Goal: Transaction & Acquisition: Book appointment/travel/reservation

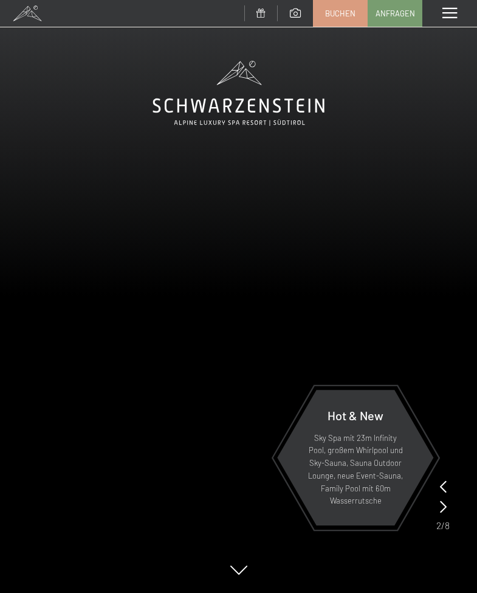
click at [443, 10] on span at bounding box center [450, 13] width 15 height 11
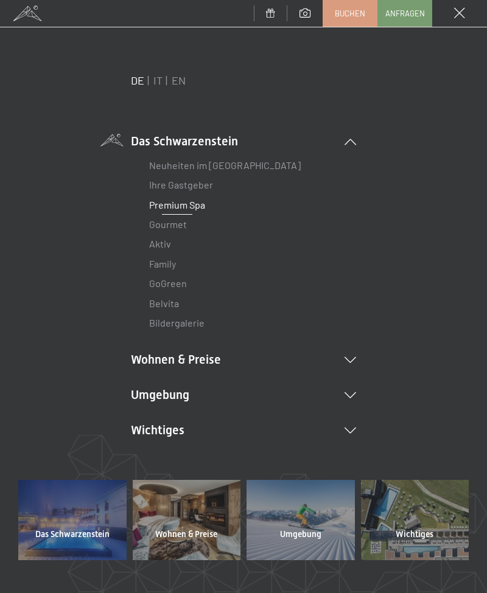
click at [175, 203] on link "Premium Spa" at bounding box center [177, 205] width 56 height 12
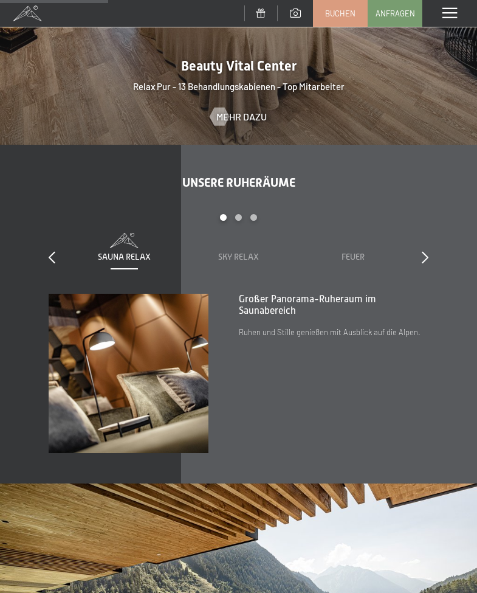
scroll to position [1338, 0]
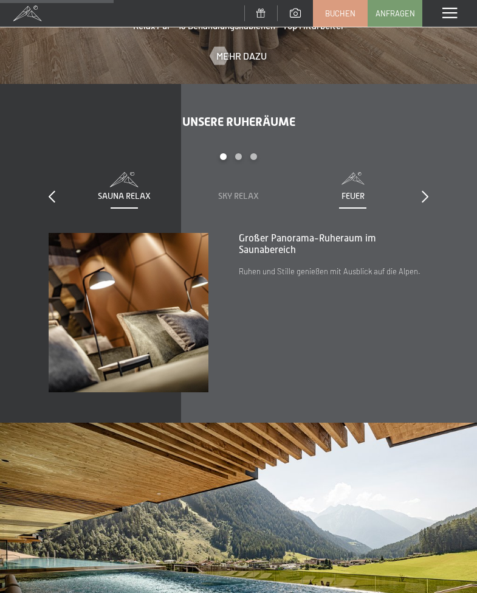
click at [356, 178] on div "Feuer" at bounding box center [353, 187] width 90 height 30
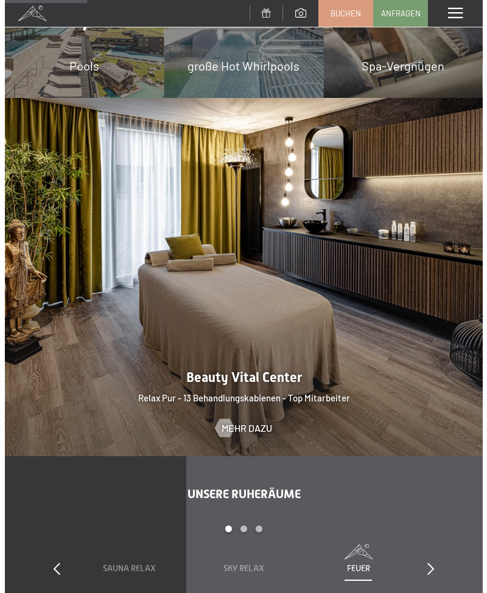
scroll to position [723, 0]
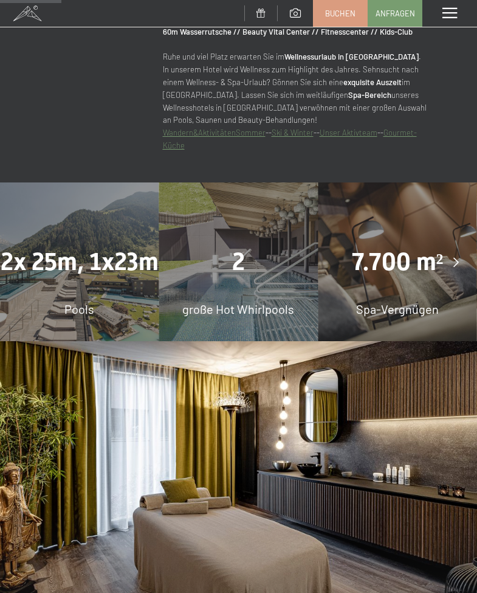
click at [451, 9] on span at bounding box center [450, 13] width 15 height 11
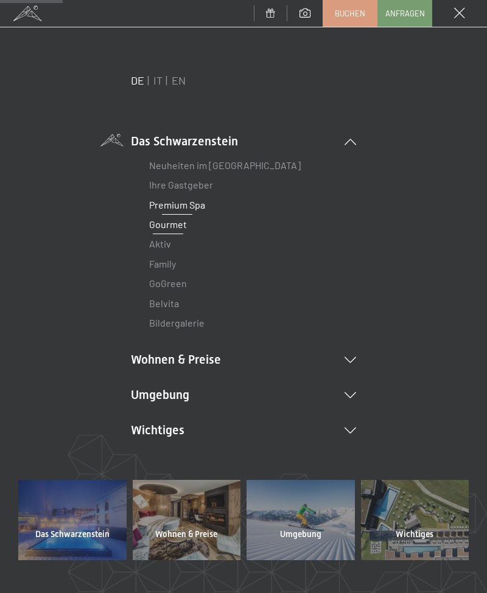
click at [169, 226] on link "Gourmet" at bounding box center [168, 224] width 38 height 12
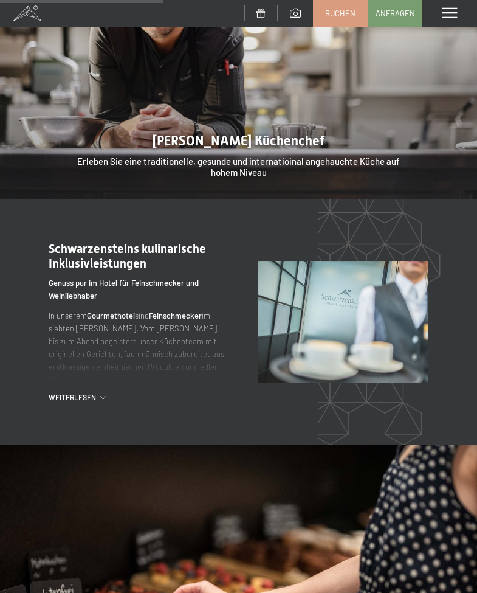
scroll to position [1095, 0]
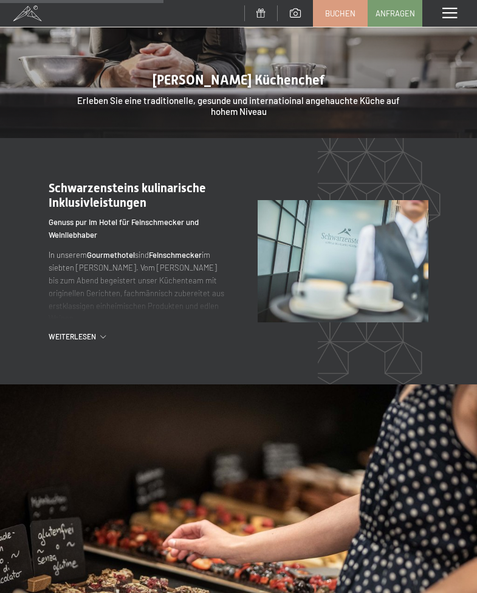
click at [65, 335] on span "Weiterlesen" at bounding box center [75, 336] width 52 height 10
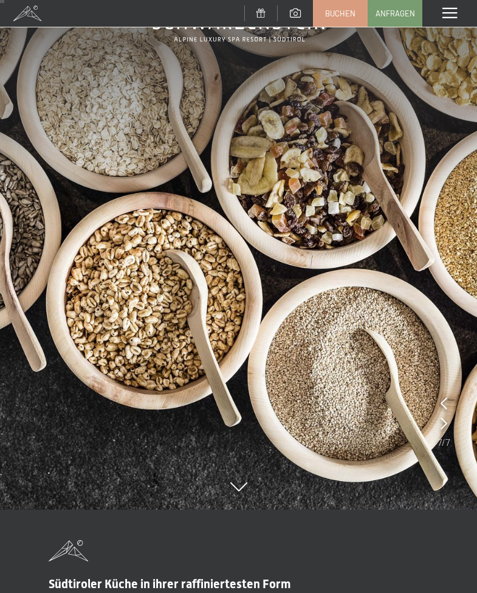
scroll to position [0, 0]
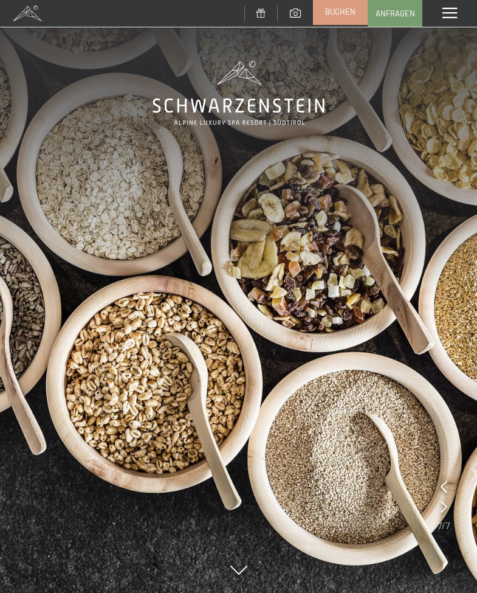
click at [351, 16] on span "Buchen" at bounding box center [340, 11] width 30 height 11
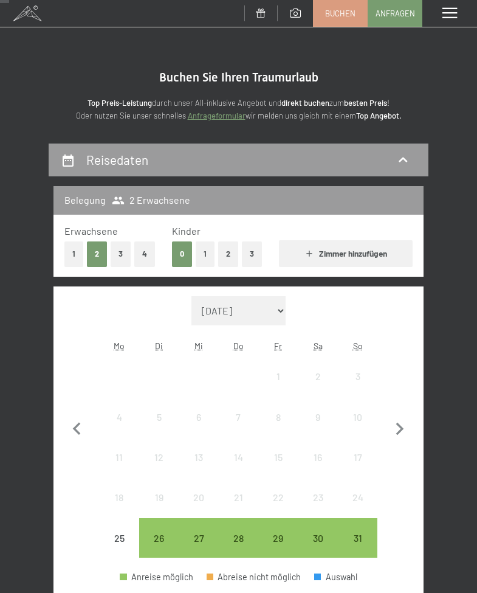
scroll to position [243, 0]
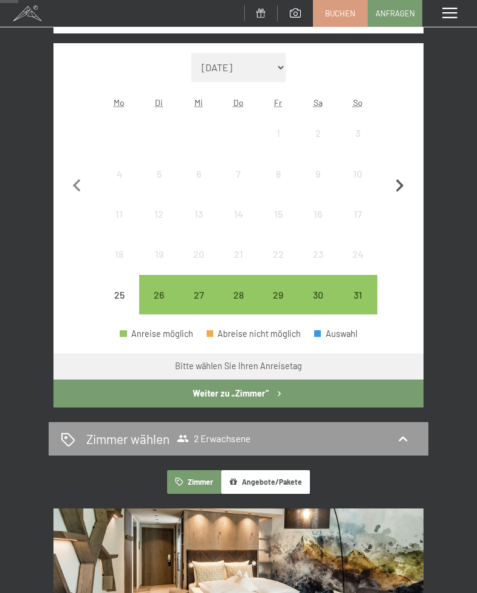
click at [388, 194] on icon "button" at bounding box center [400, 186] width 26 height 26
select select "2025-09-01"
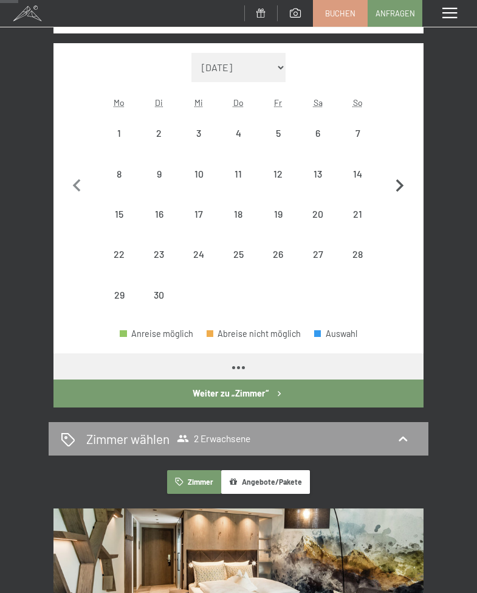
click at [395, 189] on icon "button" at bounding box center [400, 186] width 26 height 26
select select "2025-10-01"
click at [395, 189] on icon "button" at bounding box center [400, 186] width 26 height 26
select select "2025-11-01"
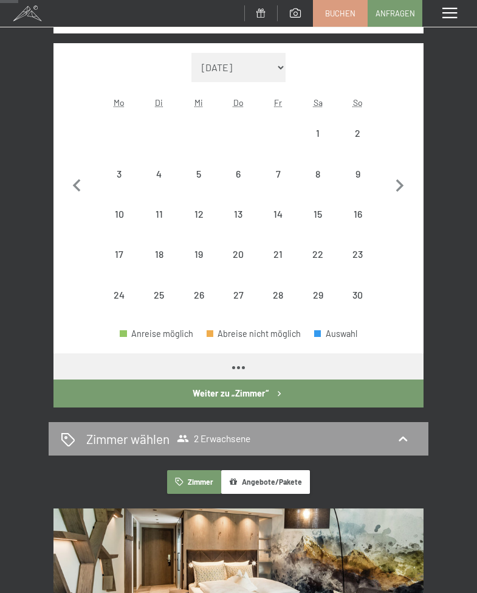
select select "2025-11-01"
click at [394, 190] on icon "button" at bounding box center [400, 186] width 26 height 26
select select "2025-12-01"
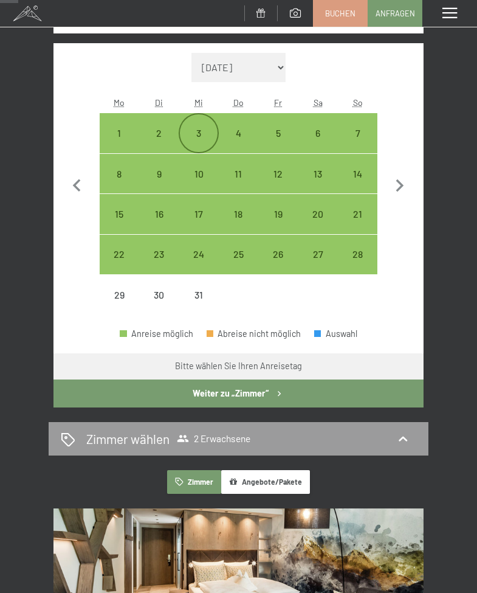
click at [193, 130] on div "3" at bounding box center [198, 146] width 37 height 37
select select "2025-12-01"
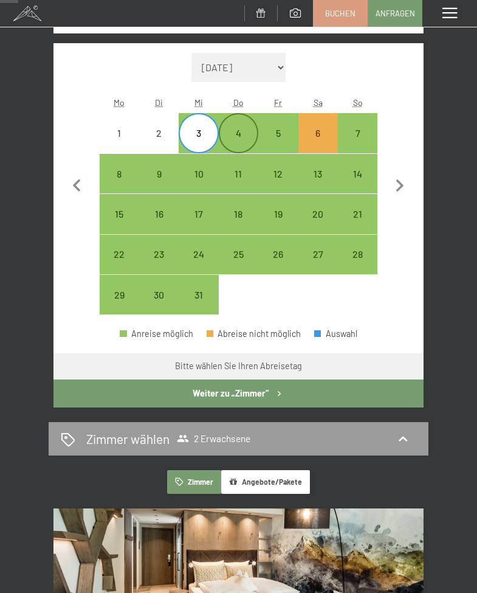
click at [238, 136] on div "4" at bounding box center [238, 146] width 37 height 37
select select "2025-12-01"
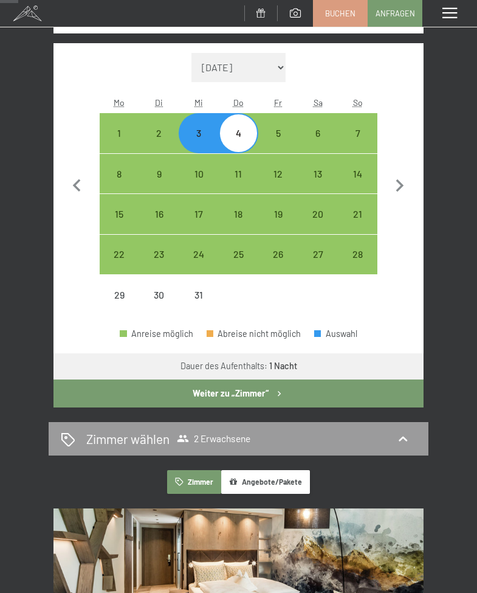
click at [233, 133] on div "4" at bounding box center [238, 146] width 37 height 37
select select "2025-12-01"
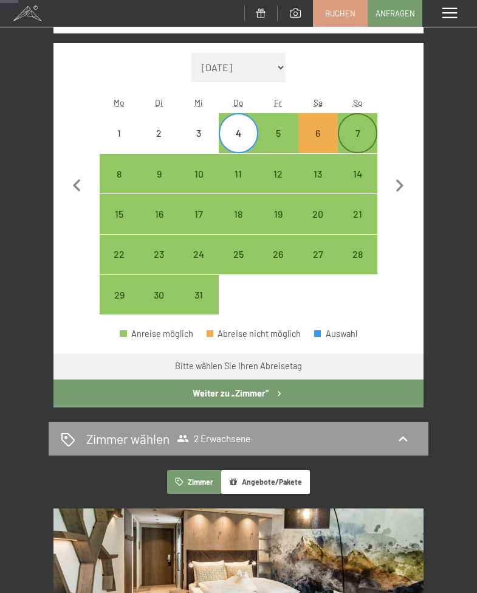
click at [361, 139] on div "7" at bounding box center [357, 146] width 37 height 37
select select "2025-12-01"
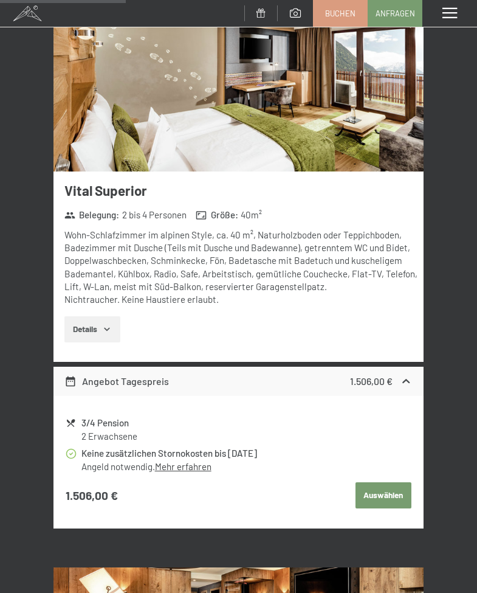
scroll to position [669, 0]
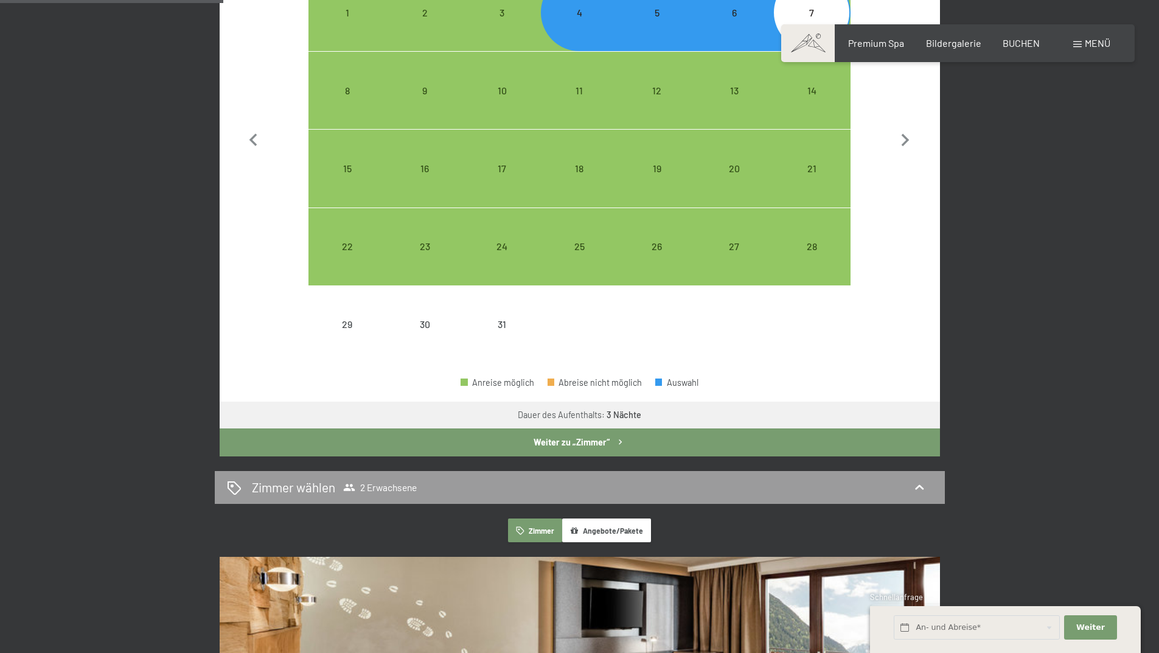
select select "2026-01-01"
select select "2025-12-01"
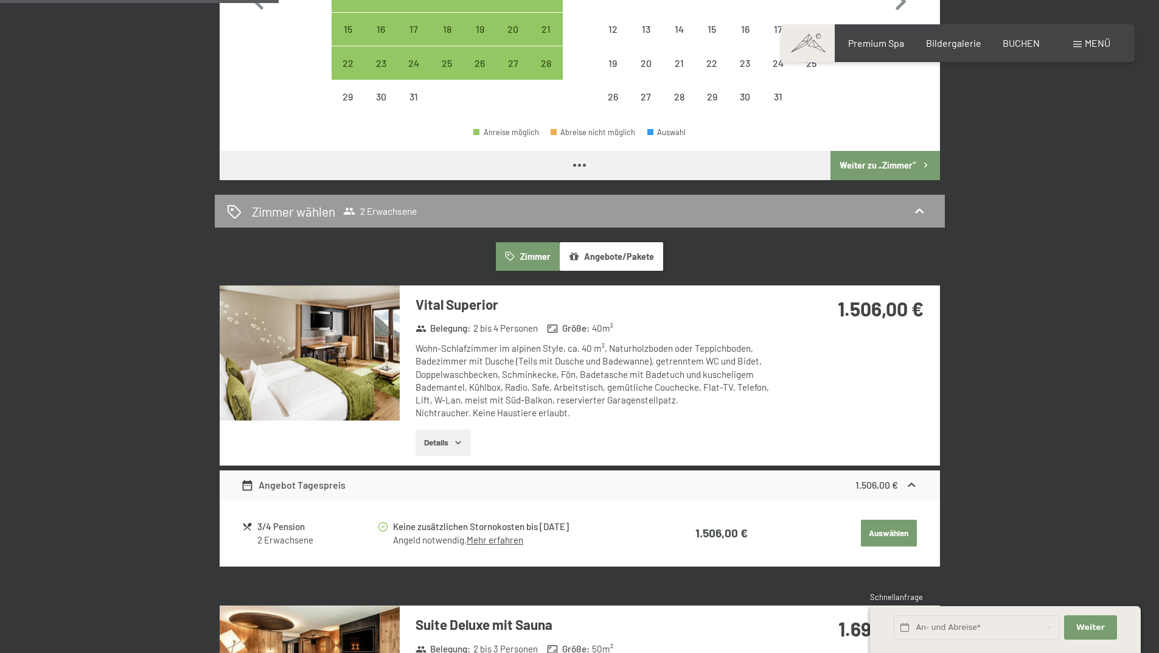
select select "2025-12-01"
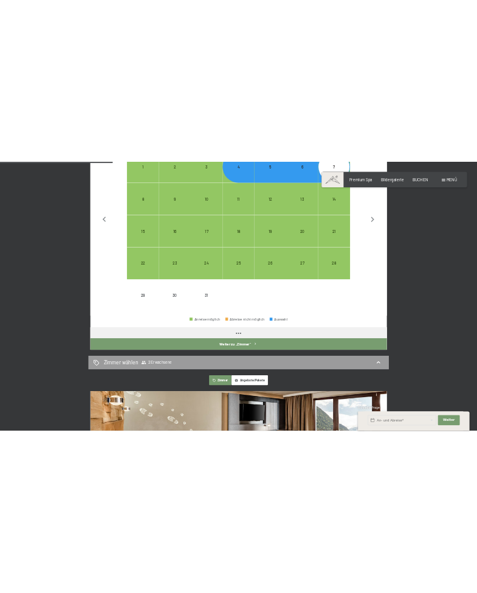
scroll to position [654, 0]
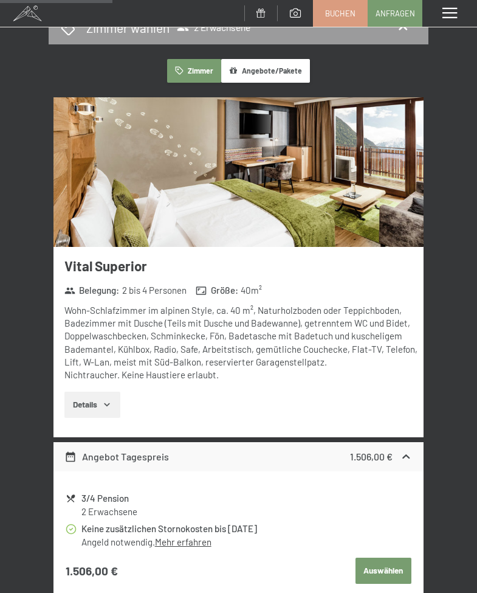
select select "2025-12-01"
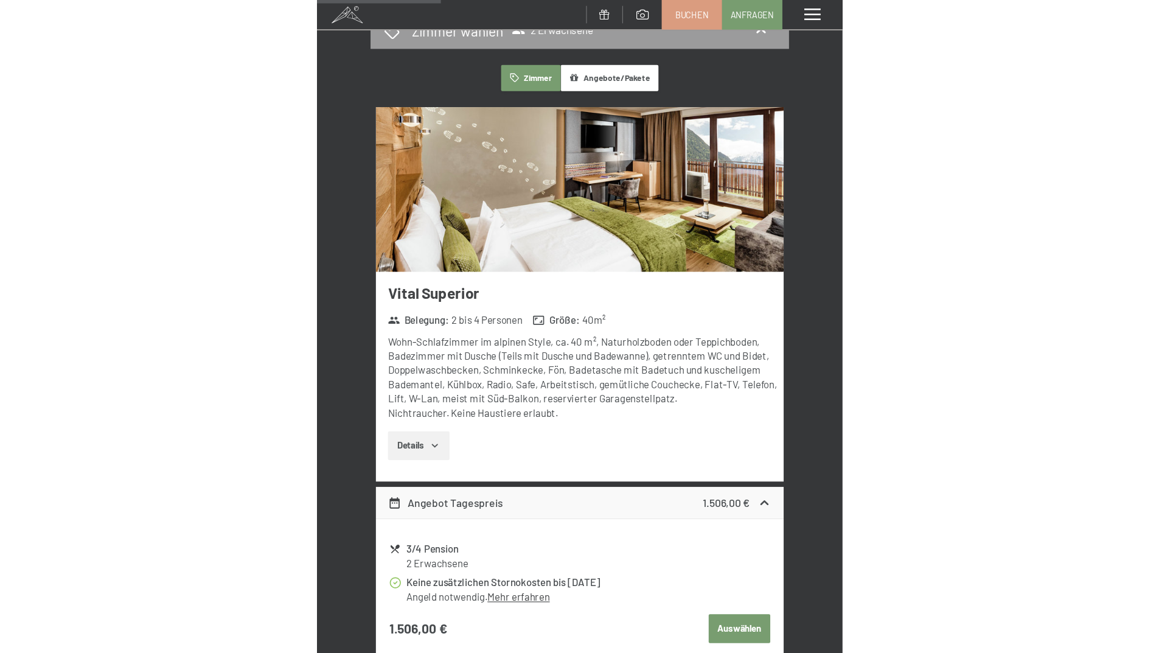
scroll to position [515, 0]
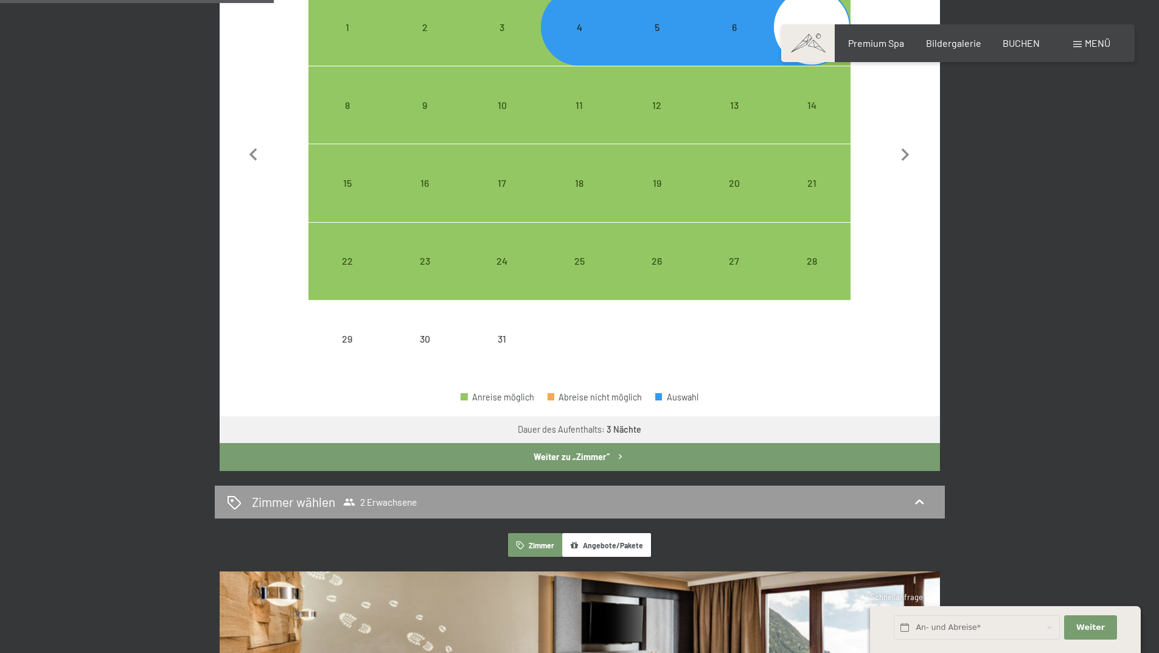
select select "2026-01-01"
select select "2025-12-01"
